Goal: Transaction & Acquisition: Purchase product/service

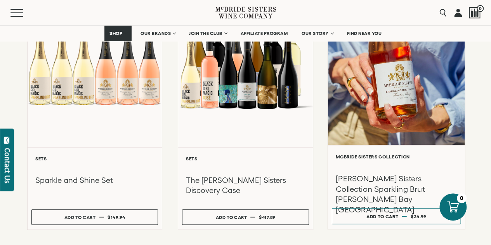
scroll to position [194, 0]
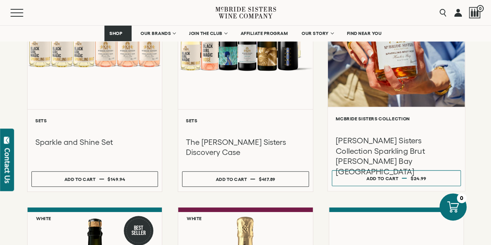
click at [385, 141] on h3 "[PERSON_NAME] Sisters Collection Sparkling Brut [PERSON_NAME] Bay [GEOGRAPHIC_D…" at bounding box center [396, 155] width 121 height 41
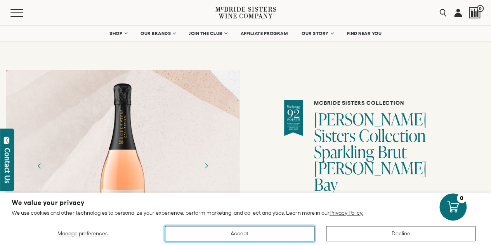
click at [266, 232] on button "Accept" at bounding box center [239, 233] width 149 height 15
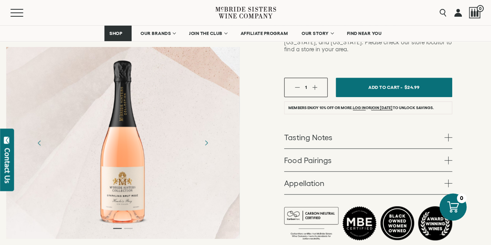
scroll to position [272, 0]
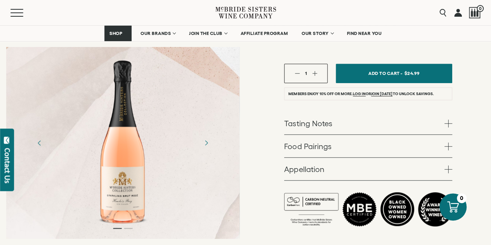
click at [449, 119] on span at bounding box center [448, 123] width 8 height 8
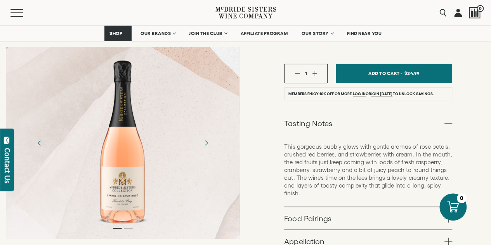
click at [447, 215] on span at bounding box center [448, 219] width 8 height 8
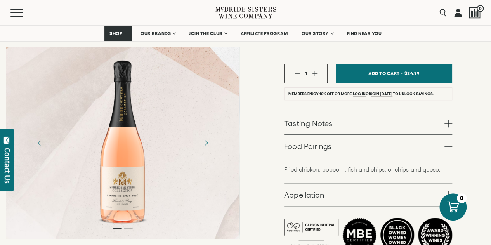
click at [448, 191] on span at bounding box center [448, 195] width 8 height 8
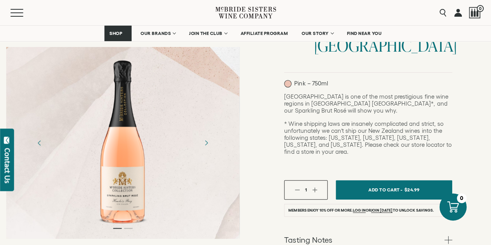
scroll to position [116, 0]
